Goal: Manage account settings

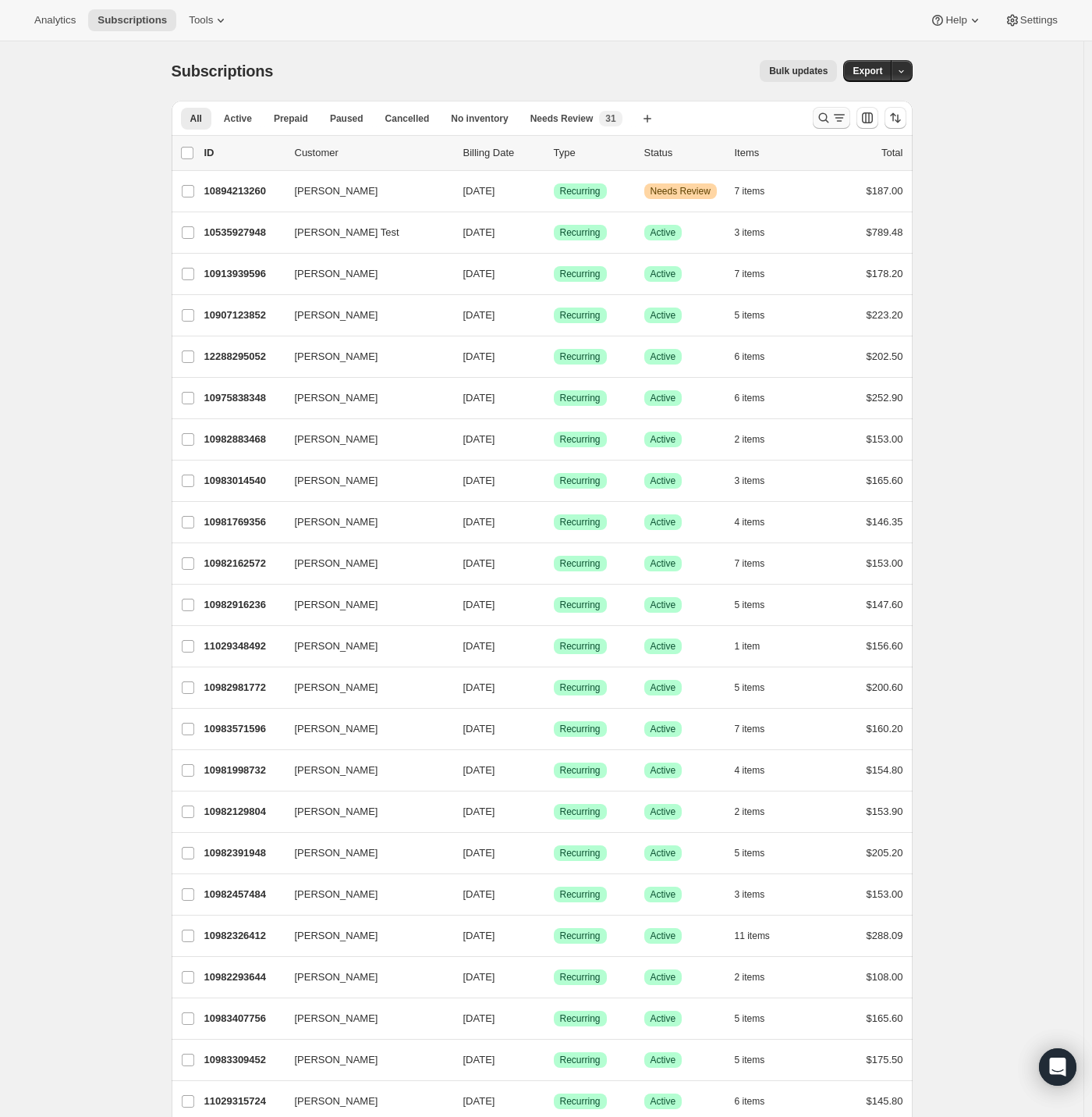
click at [839, 117] on icon "Search and filter results" at bounding box center [840, 118] width 16 height 16
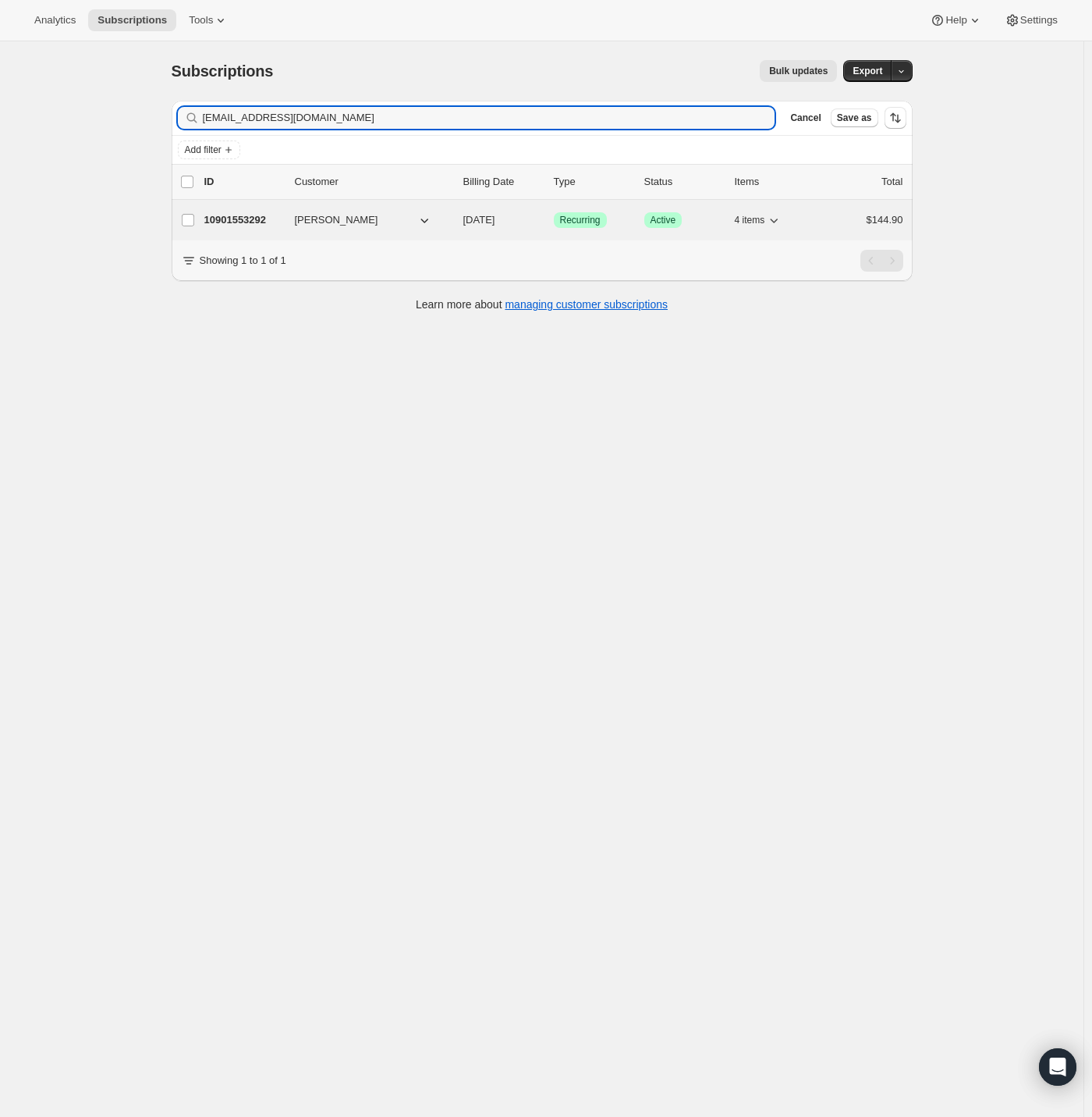
type input "[EMAIL_ADDRESS][DOMAIN_NAME]"
click at [222, 216] on p "10901553292" at bounding box center [243, 220] width 78 height 16
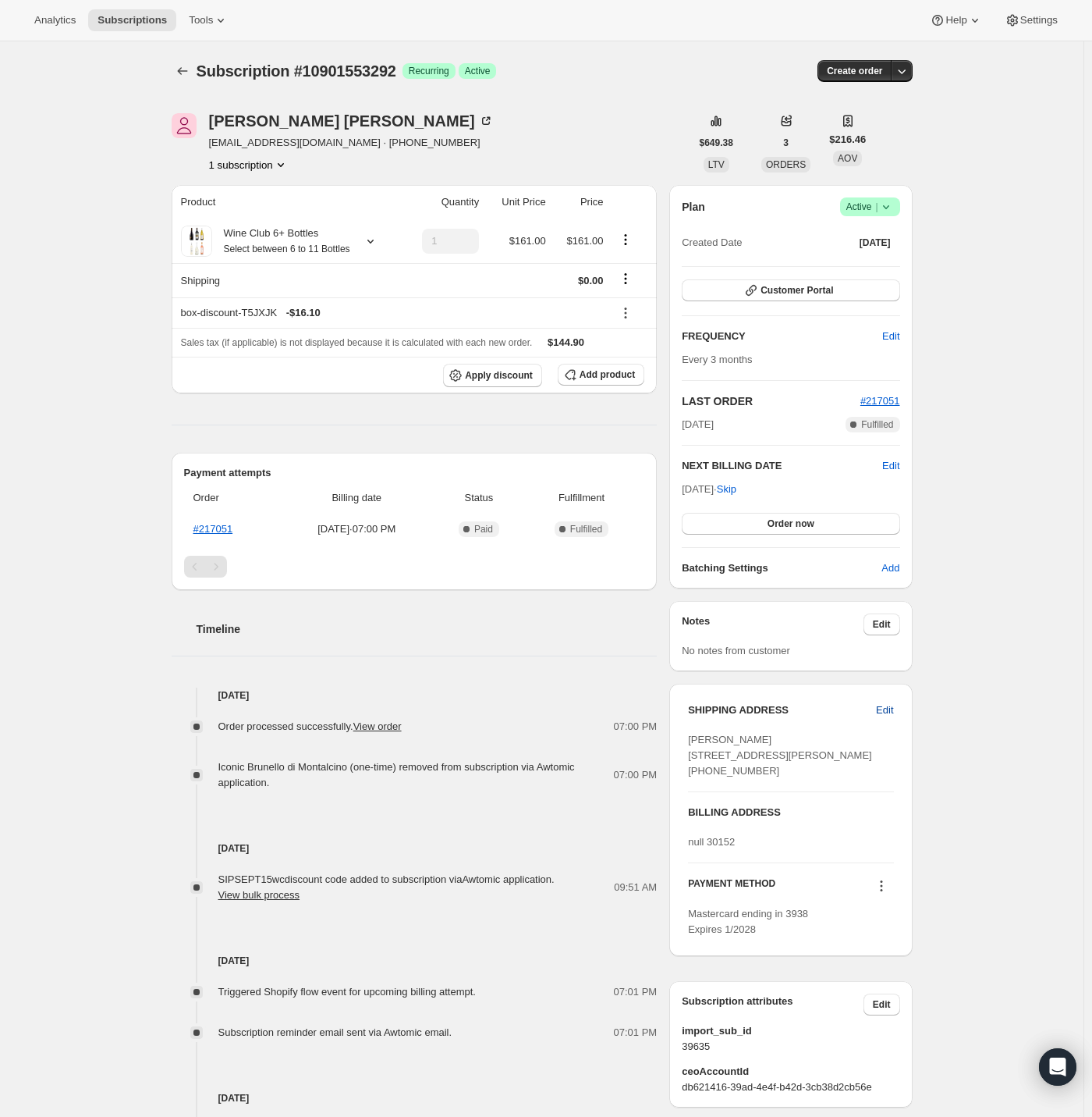
click at [892, 706] on span "Edit" at bounding box center [884, 711] width 17 height 16
select select "[GEOGRAPHIC_DATA]"
select select "GA"
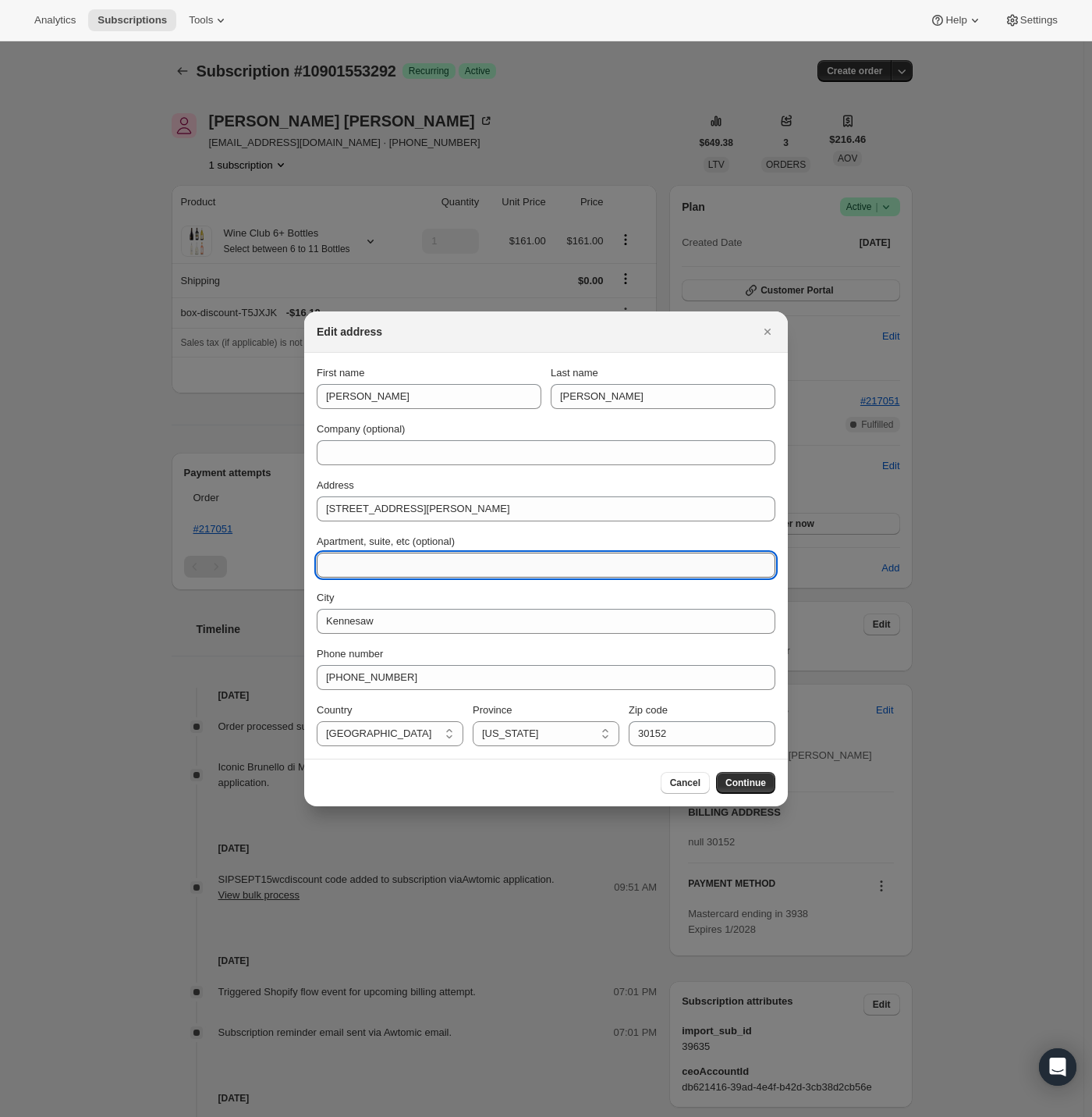
click at [397, 565] on input "Apartment, suite, etc (optional)" at bounding box center [546, 565] width 459 height 25
type input "#3305"
click at [747, 783] on span "Continue" at bounding box center [746, 783] width 41 height 12
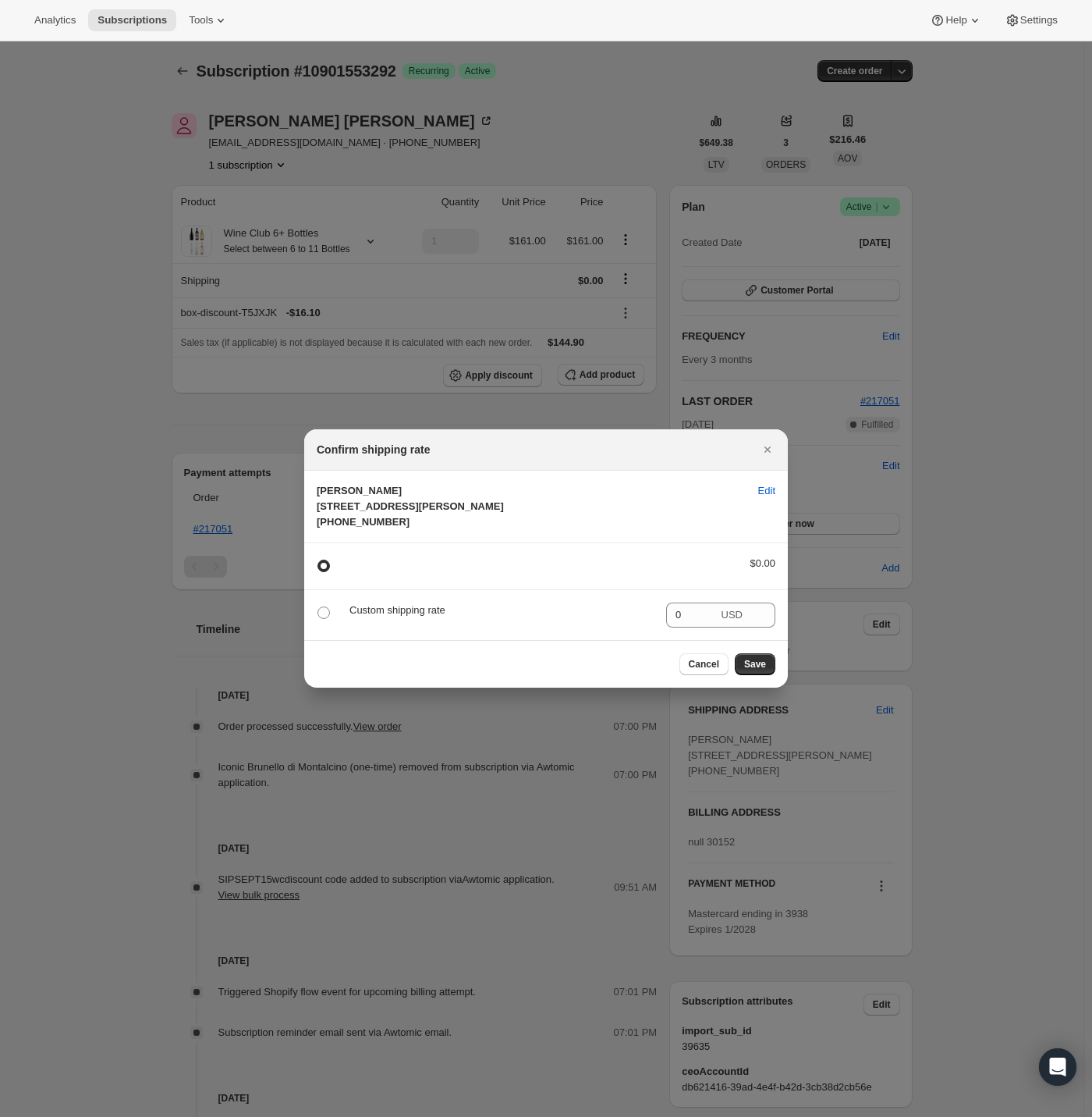
drag, startPoint x: 770, startPoint y: 691, endPoint x: 746, endPoint y: 678, distance: 27.3
click at [770, 675] on button "Save" at bounding box center [756, 664] width 41 height 22
